Goal: Task Accomplishment & Management: Manage account settings

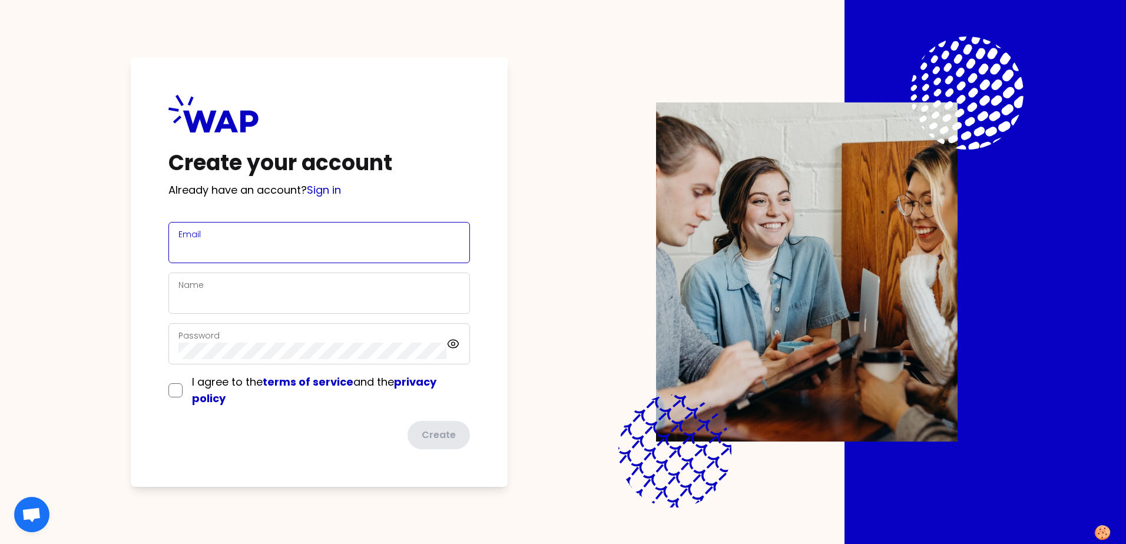
click at [285, 242] on input "Email" at bounding box center [319, 250] width 282 height 16
type input "[EMAIL_ADDRESS][PERSON_NAME][DOMAIN_NAME]"
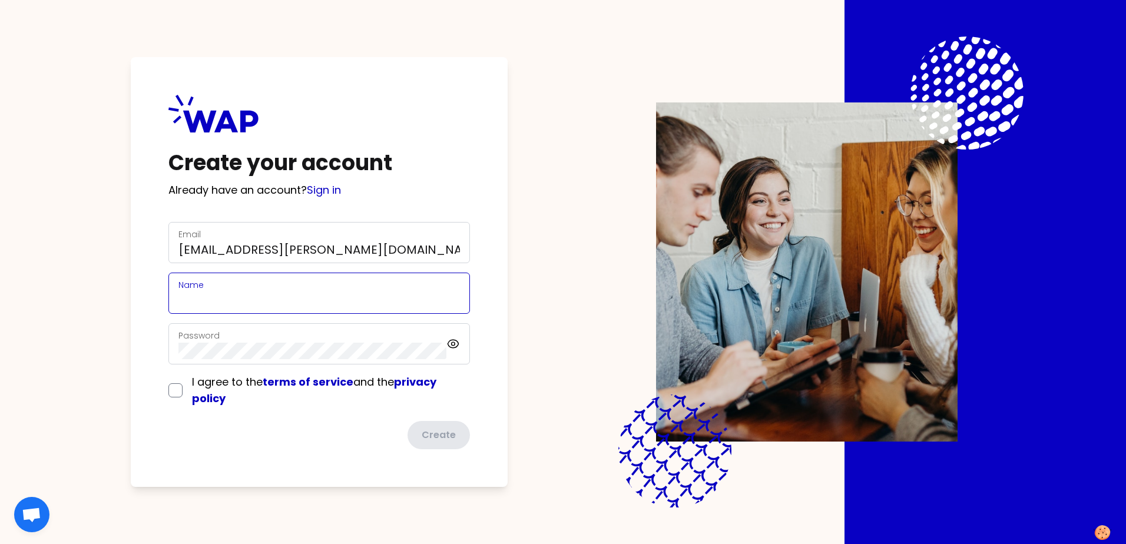
type input "[PERSON_NAME]"
click at [289, 324] on div "Password" at bounding box center [319, 343] width 302 height 41
click at [332, 189] on link "Sign in" at bounding box center [324, 190] width 34 height 15
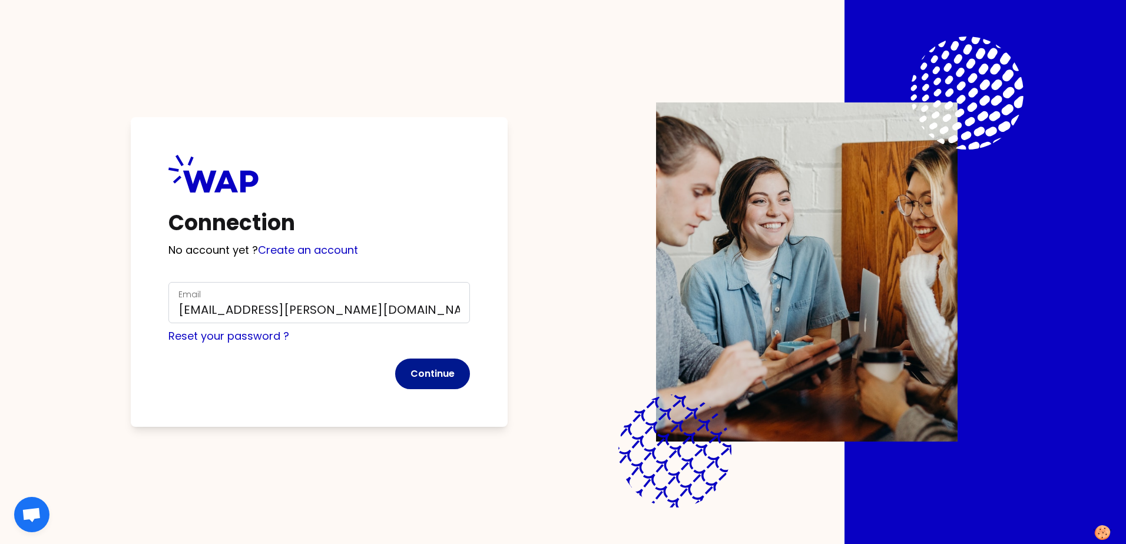
click at [441, 378] on button "Continue" at bounding box center [432, 374] width 75 height 31
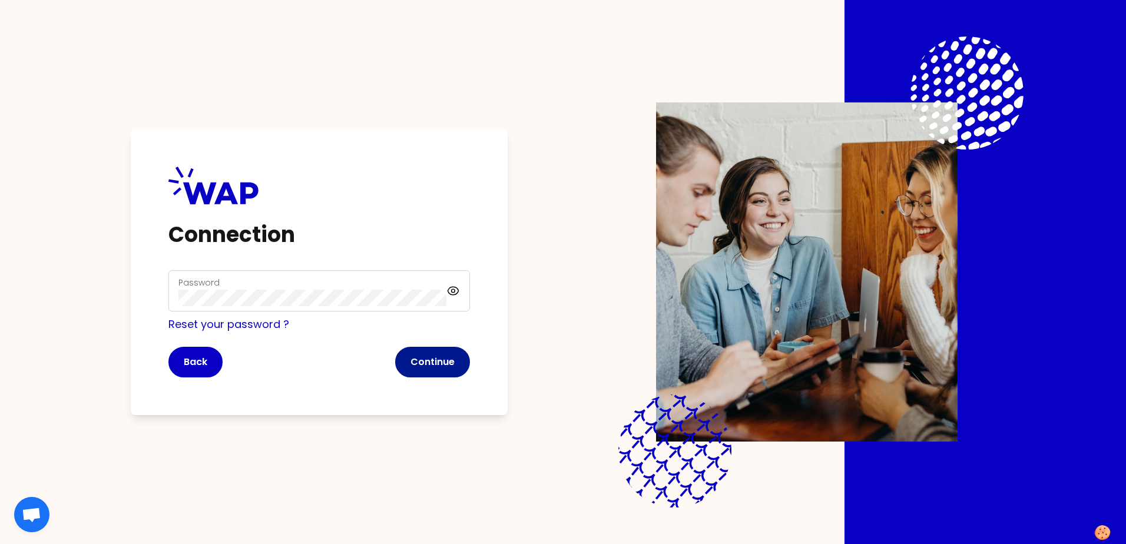
click at [458, 363] on button "Continue" at bounding box center [432, 362] width 75 height 31
